Goal: Submit feedback/report problem: Submit feedback/report problem

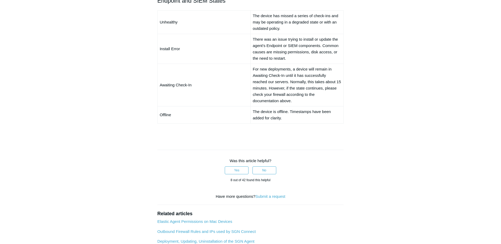
scroll to position [422, 0]
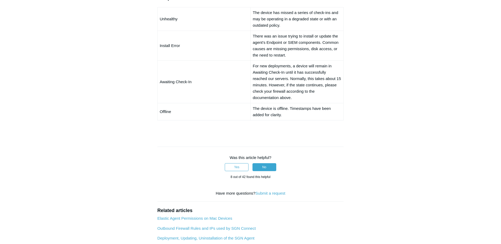
click at [262, 163] on button "No" at bounding box center [264, 167] width 24 height 8
click at [270, 191] on link "Submit a request" at bounding box center [270, 193] width 30 height 4
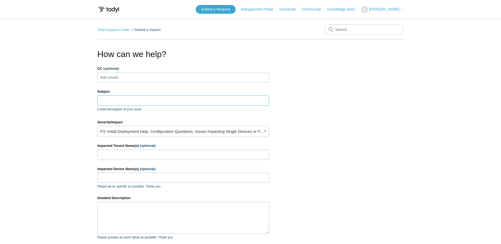
click at [138, 98] on input "Subject" at bounding box center [183, 100] width 172 height 10
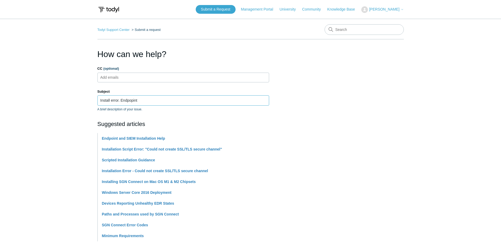
type input "Install error. Endpopint"
click at [135, 77] on ul "Add emails" at bounding box center [183, 78] width 172 height 10
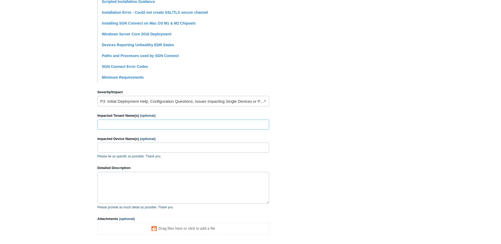
click at [128, 122] on input "Impacted Tenant Name(s) (optional)" at bounding box center [183, 125] width 172 height 10
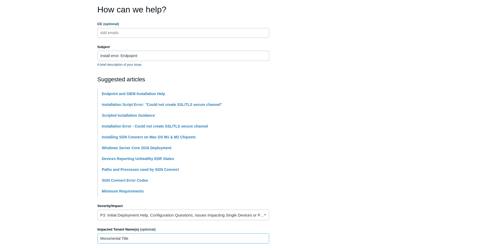
scroll to position [0, 0]
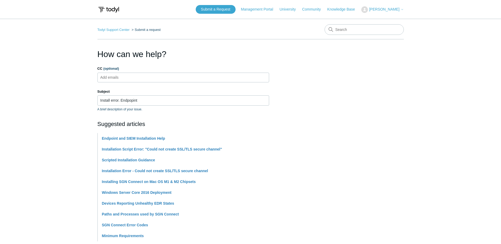
type input "Monumental Title"
click at [140, 75] on ul "Add emails" at bounding box center [183, 78] width 172 height 10
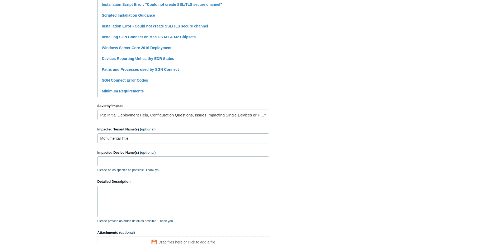
scroll to position [158, 0]
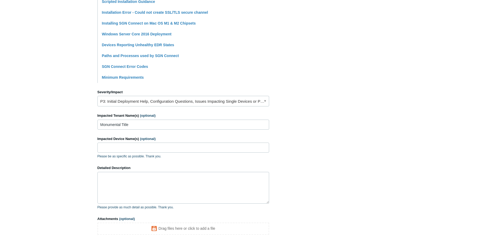
type input "[EMAIL_ADDRESS][DOMAIN_NAME]"
drag, startPoint x: 126, startPoint y: 147, endPoint x: 128, endPoint y: 143, distance: 4.0
click at [126, 147] on input "Impacted Device Name(s) (optional)" at bounding box center [183, 148] width 172 height 10
type input "OFFICE02"
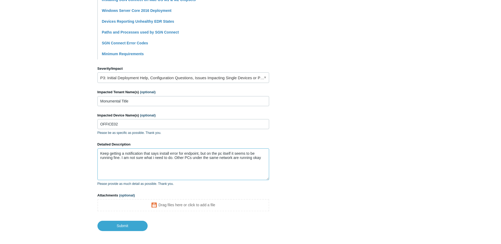
scroll to position [206, 0]
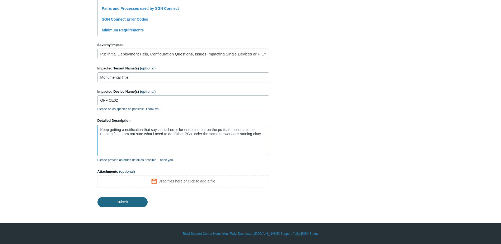
type textarea "Keep getting a notification that says install error for endpoint, but on the pc…"
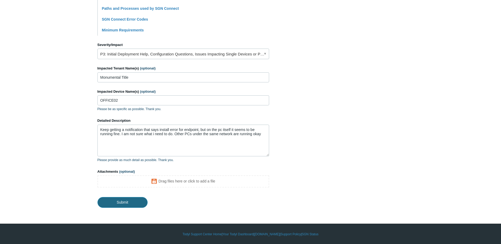
click at [126, 199] on input "Submit" at bounding box center [122, 202] width 50 height 11
